Goal: Transaction & Acquisition: Download file/media

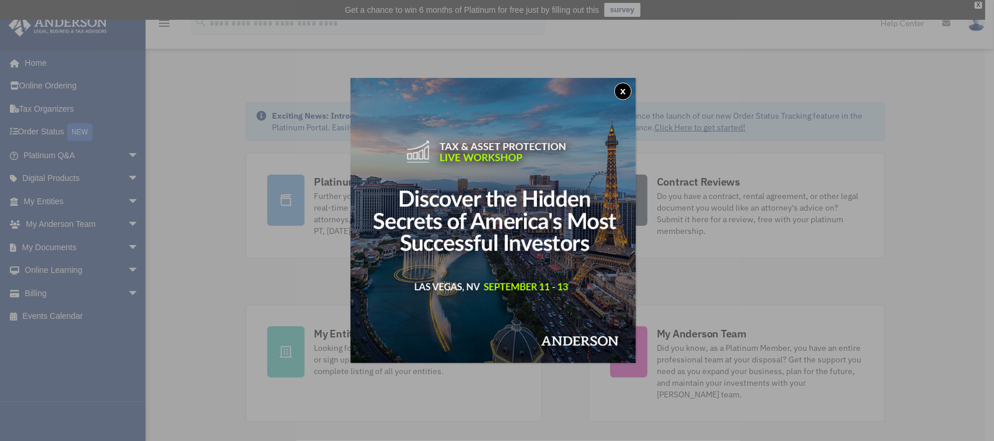
click at [627, 93] on button "x" at bounding box center [622, 91] width 17 height 17
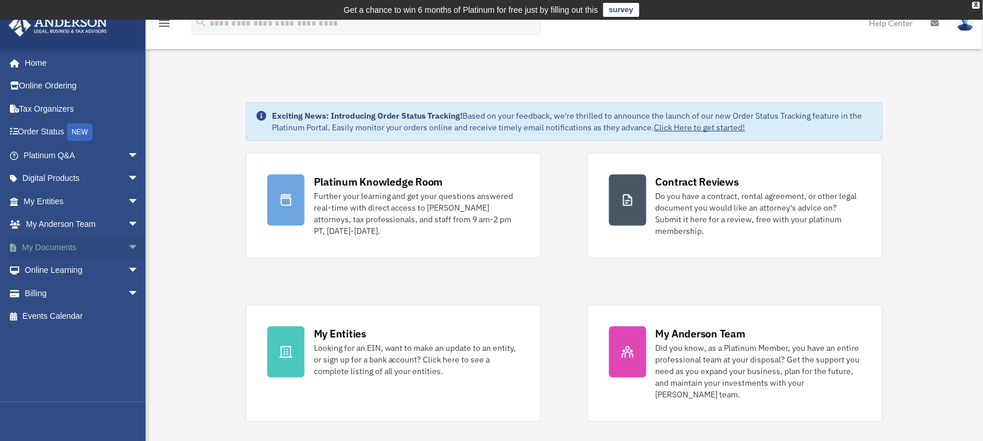
click at [127, 243] on span "arrow_drop_down" at bounding box center [138, 248] width 23 height 24
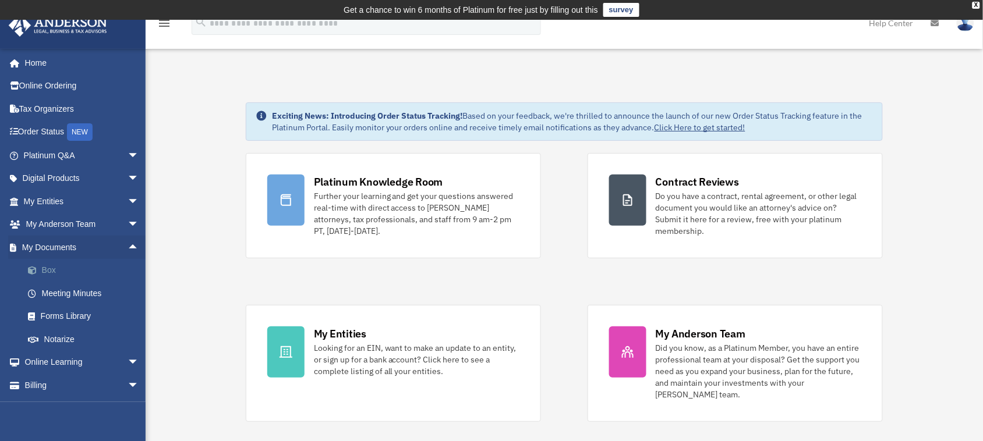
click at [85, 269] on link "Box" at bounding box center [86, 270] width 140 height 23
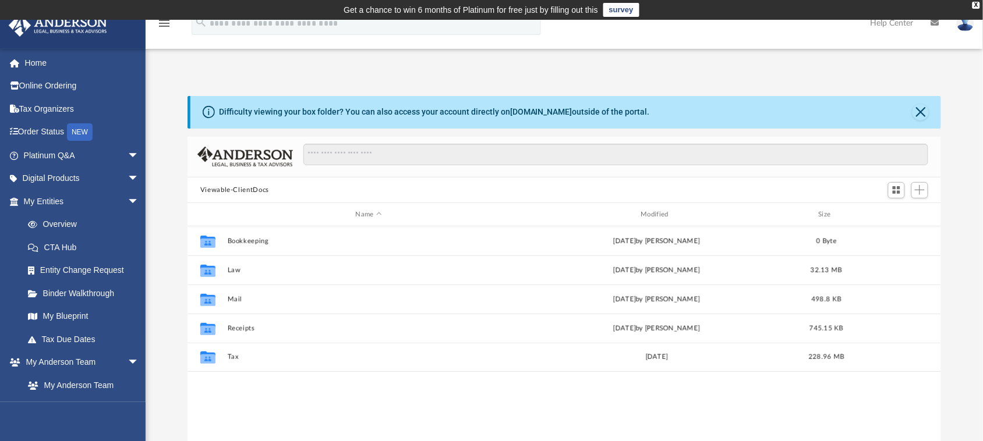
scroll to position [253, 743]
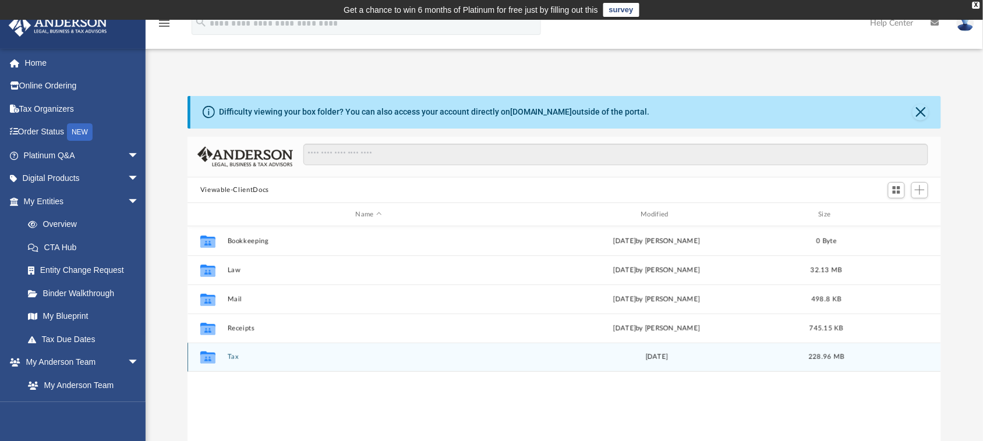
click at [235, 353] on button "Tax" at bounding box center [368, 357] width 283 height 8
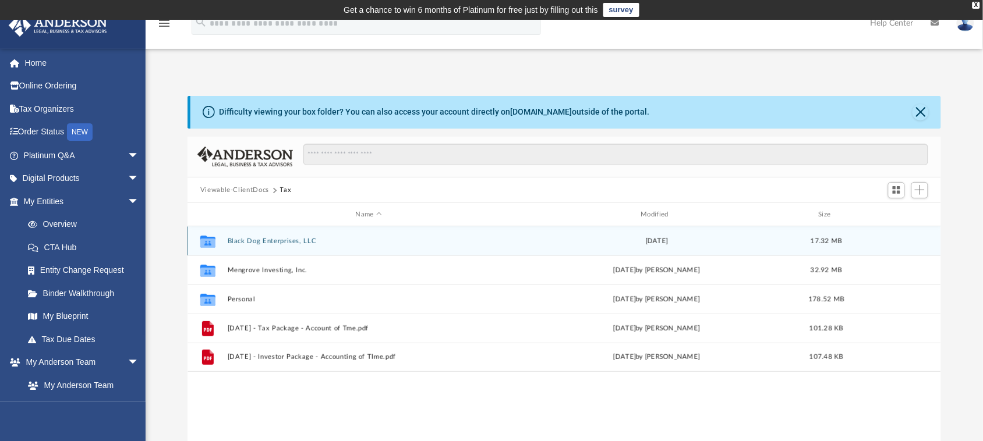
click at [285, 237] on button "Black Dog Enterprises, LLC" at bounding box center [368, 241] width 283 height 8
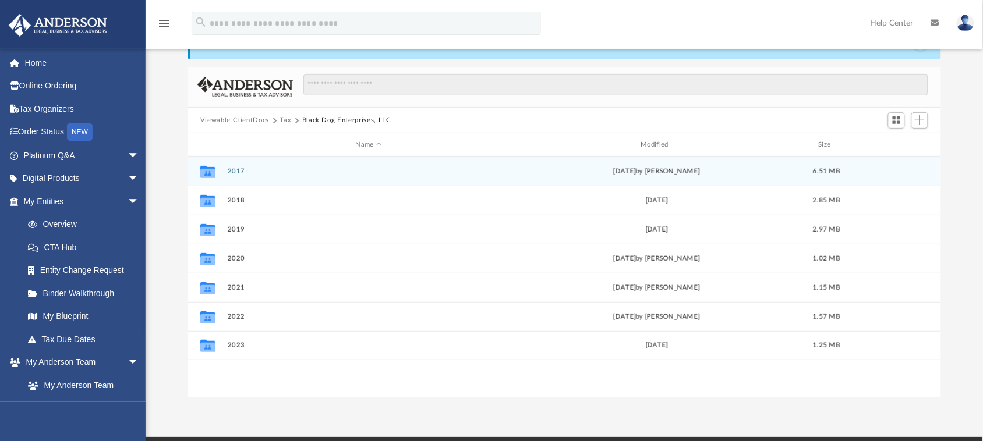
scroll to position [70, 0]
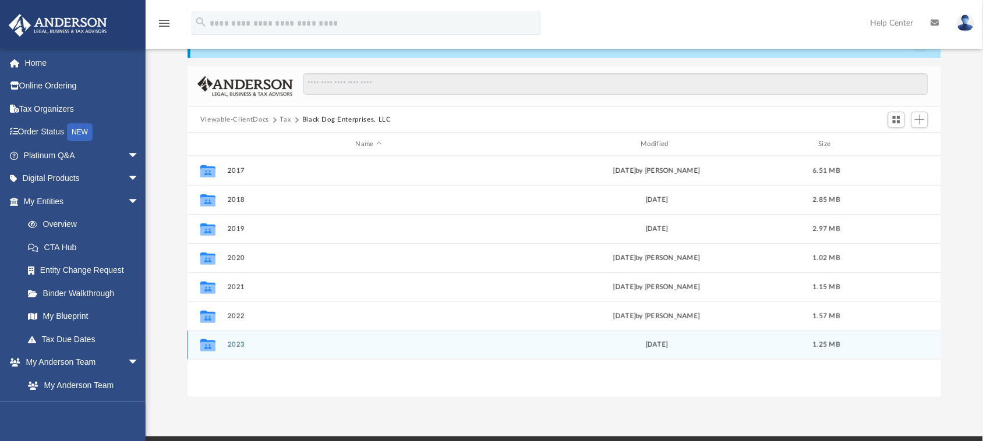
click at [242, 344] on button "2023" at bounding box center [368, 345] width 283 height 8
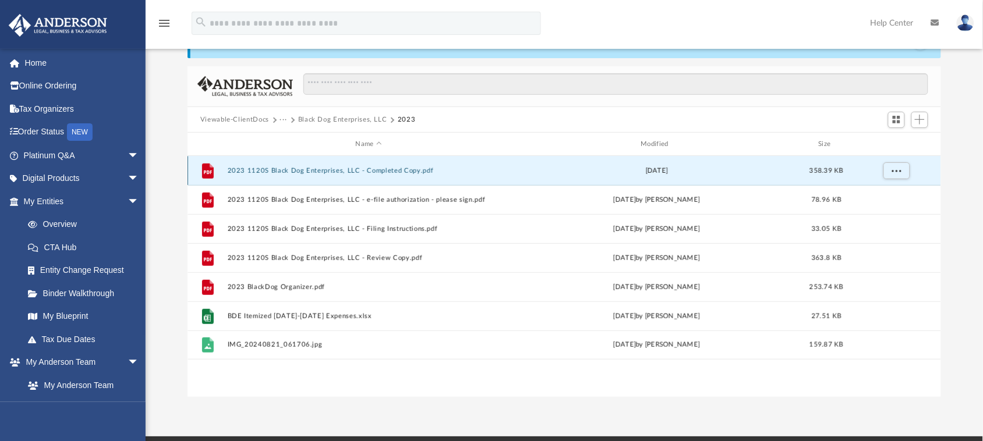
click at [414, 169] on button "2023 1120S Black Dog Enterprises, LLC - Completed Copy.pdf" at bounding box center [368, 171] width 283 height 8
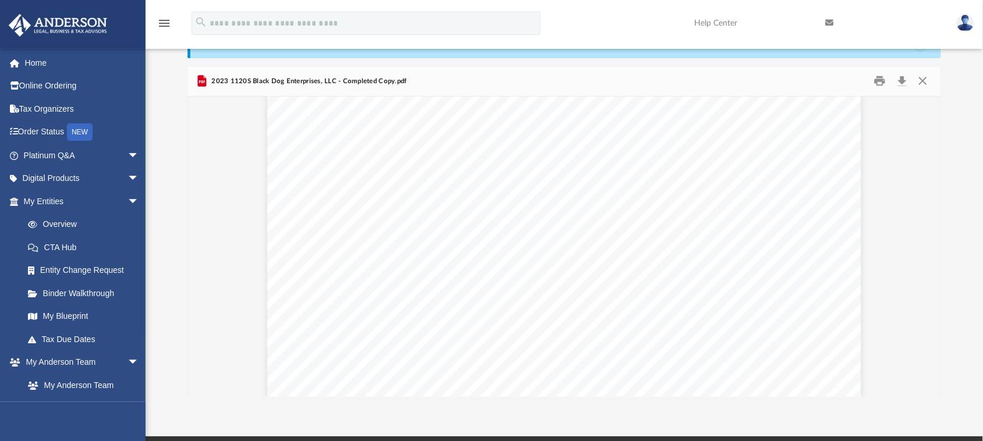
scroll to position [6842, 0]
click at [902, 80] on button "Download" at bounding box center [901, 81] width 21 height 18
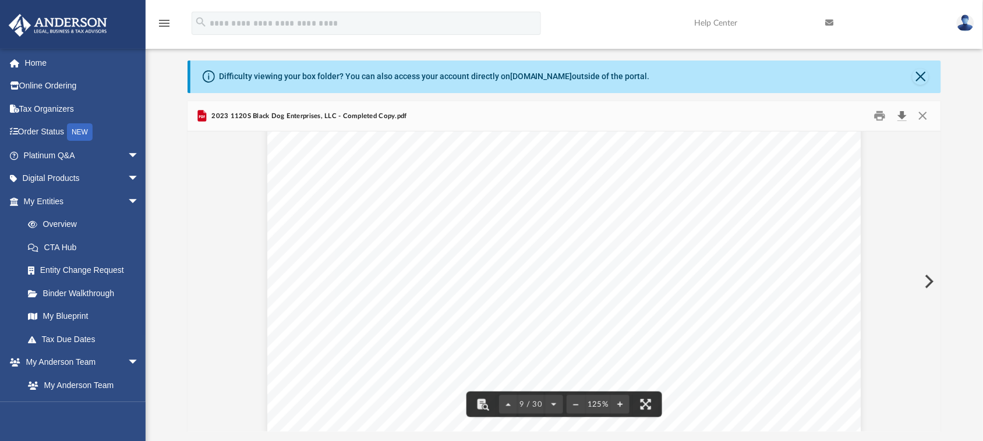
scroll to position [0, 0]
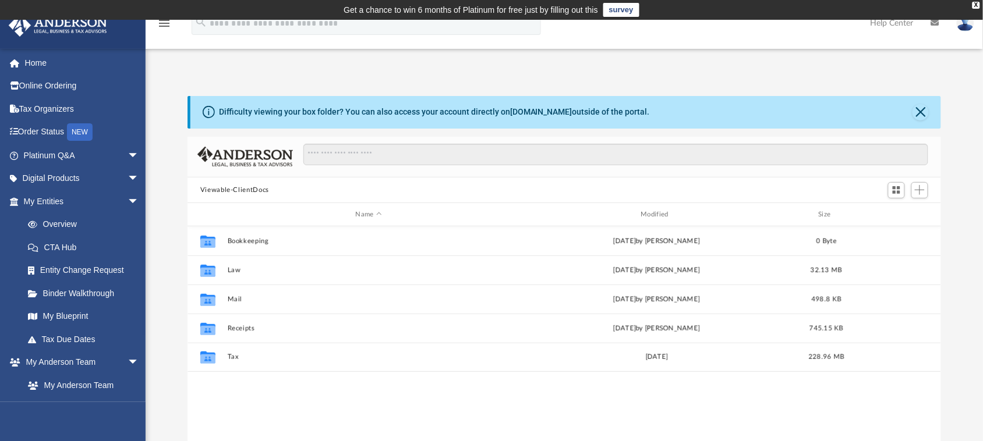
scroll to position [253, 743]
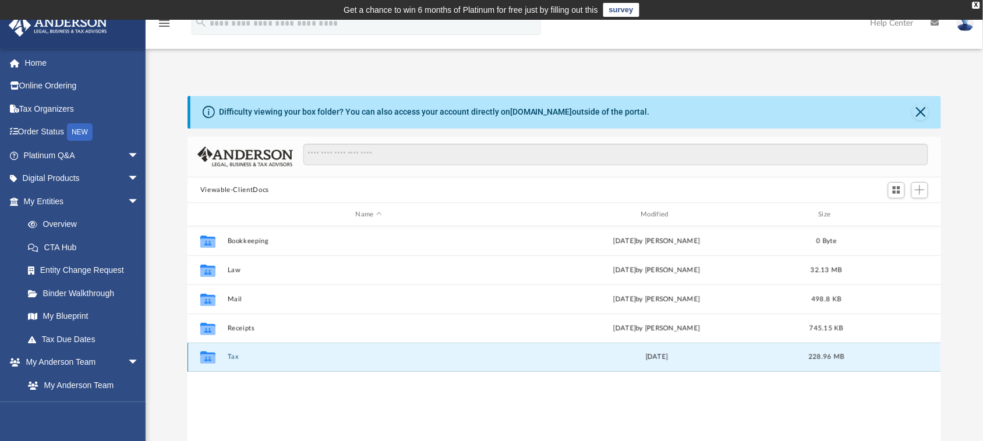
click at [232, 355] on button "Tax" at bounding box center [368, 357] width 283 height 8
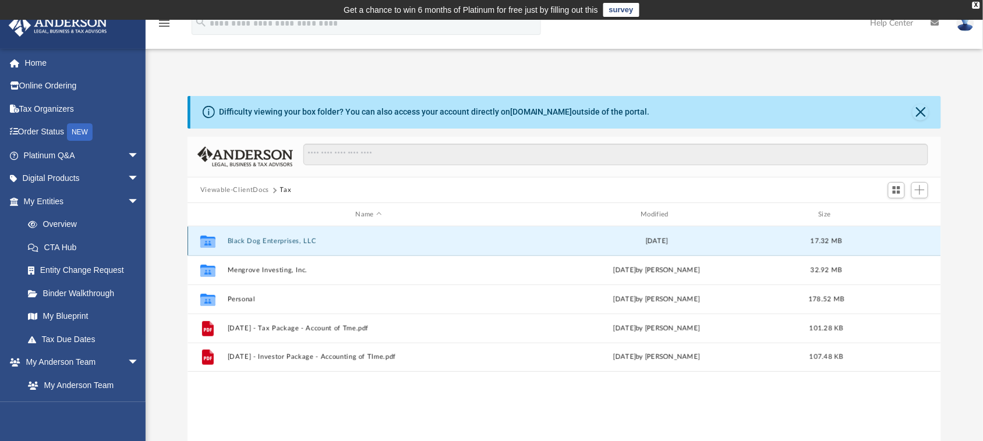
click at [268, 237] on button "Black Dog Enterprises, LLC" at bounding box center [368, 241] width 283 height 8
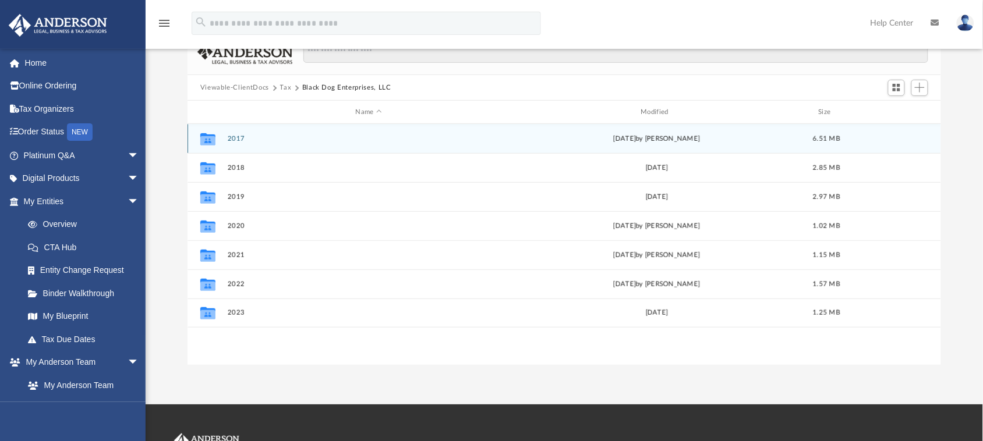
scroll to position [126, 0]
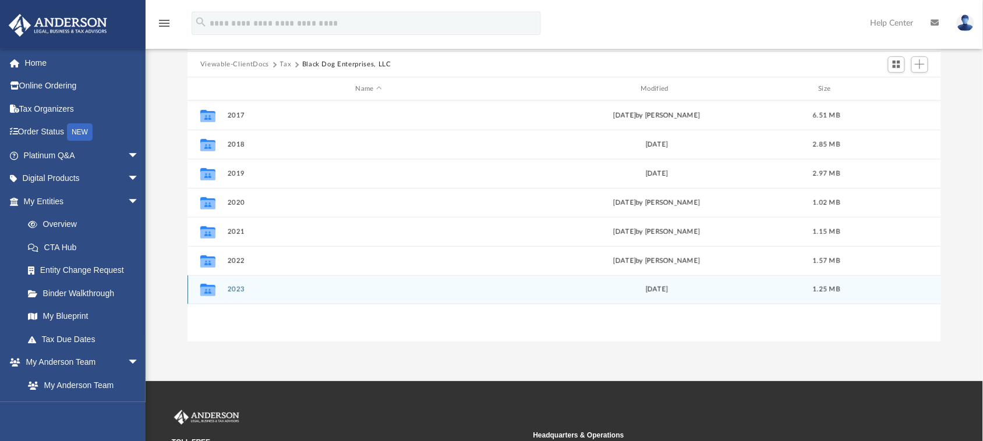
click at [237, 286] on button "2023" at bounding box center [368, 290] width 283 height 8
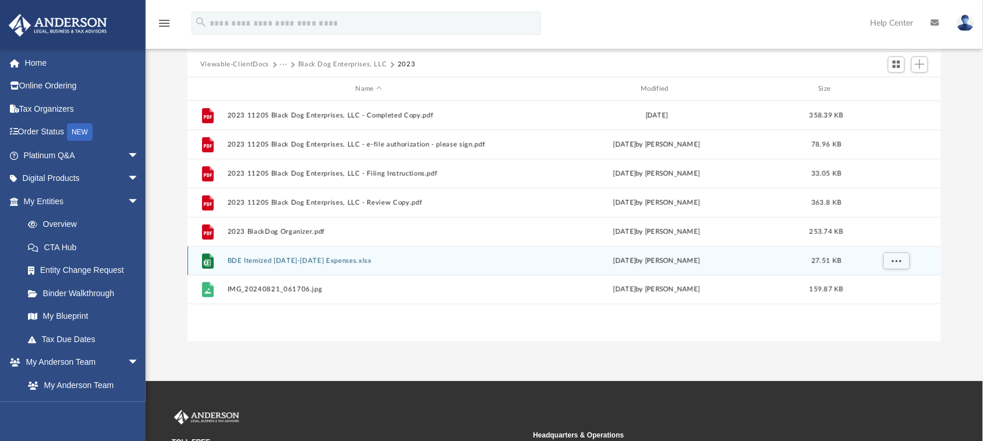
click at [281, 257] on button "BDE Itemized [DATE]-[DATE] Expenses.xlsx" at bounding box center [368, 261] width 283 height 8
